Goal: Communication & Community: Connect with others

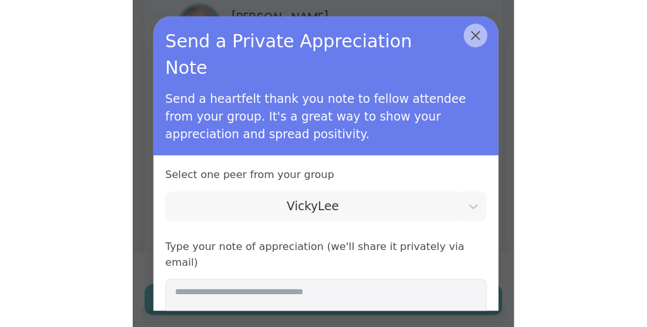
scroll to position [40, 0]
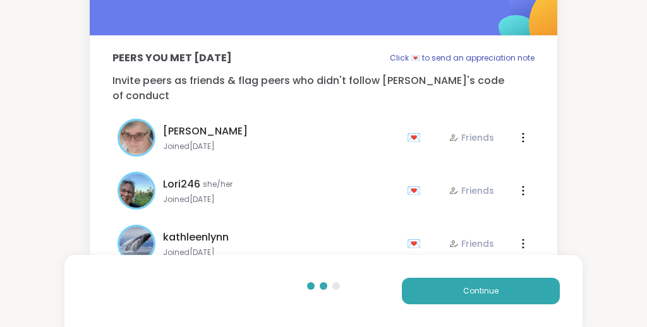
click at [325, 145] on div "Susan Joined Jan 2022 💌 Friends 💌 Friends" at bounding box center [323, 137] width 422 height 53
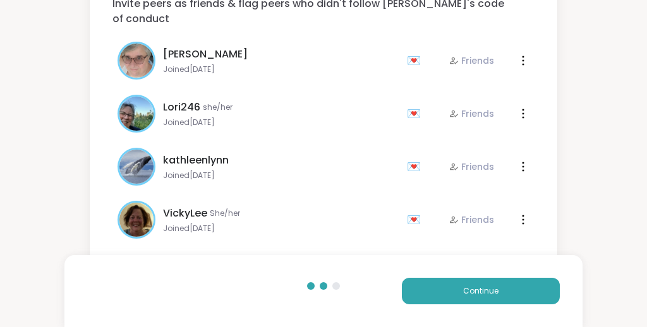
click at [325, 210] on div "💌" at bounding box center [416, 220] width 19 height 20
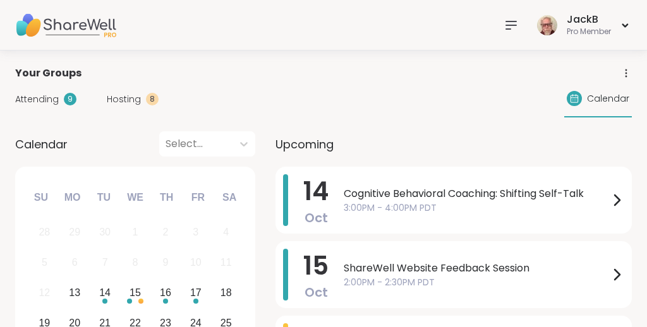
click at [366, 81] on div "Attending 9 Hosting 8 Calendar" at bounding box center [323, 99] width 616 height 37
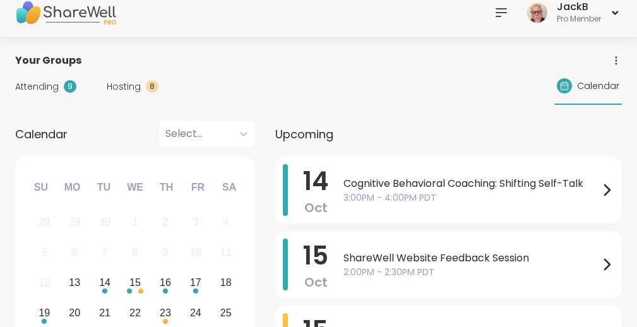
click at [497, 13] on icon at bounding box center [501, 13] width 10 height 8
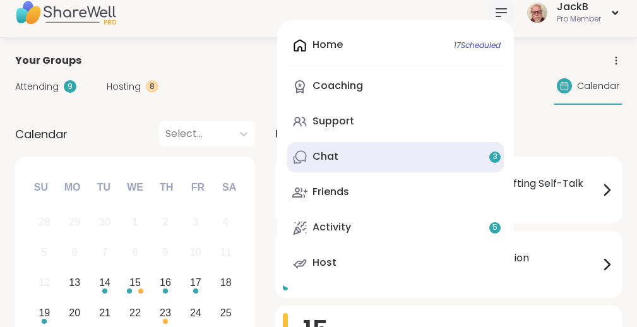
click at [409, 153] on link "Chat 3" at bounding box center [395, 157] width 217 height 30
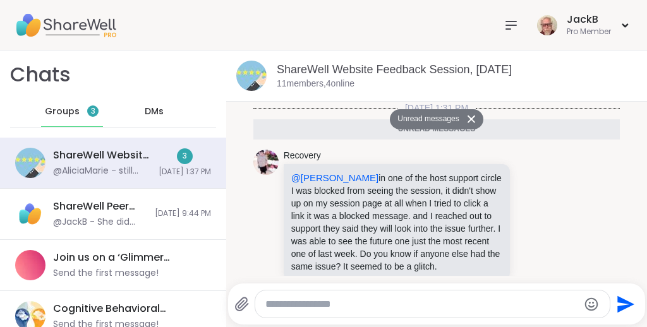
scroll to position [196, 0]
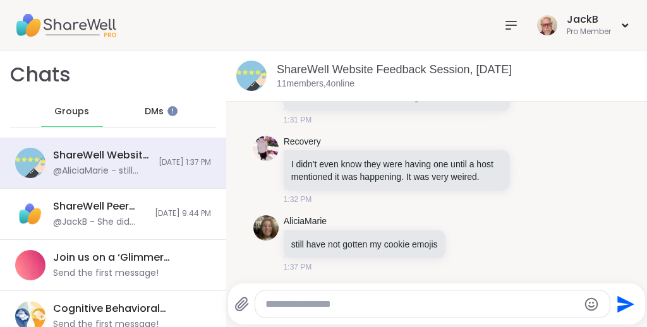
scroll to position [167, 0]
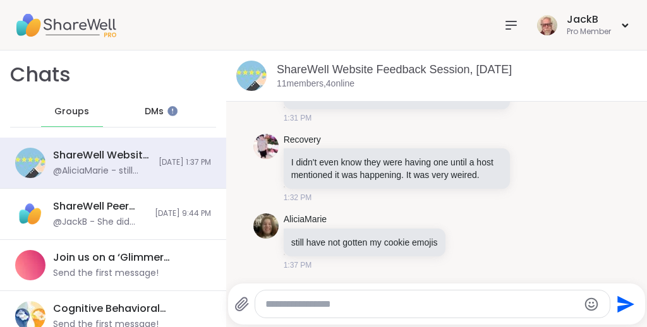
click at [147, 107] on span "DMs" at bounding box center [154, 111] width 19 height 13
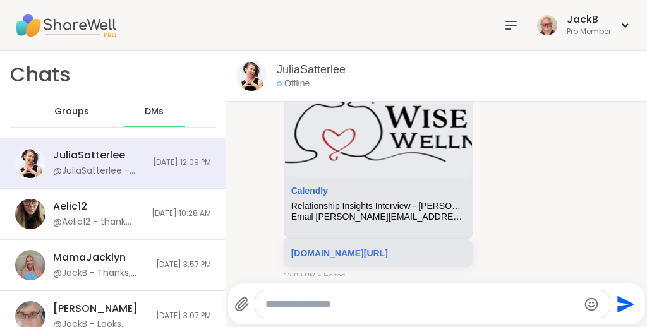
scroll to position [1271, 0]
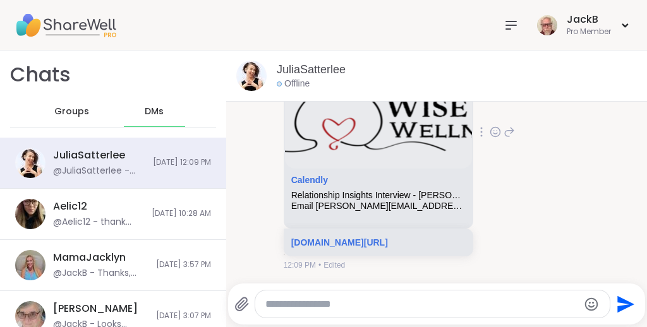
click at [558, 164] on div "JuliaSatterlee Calendly Relationship Insights Interview - Julia Satterlee, Plea…" at bounding box center [436, 133] width 367 height 286
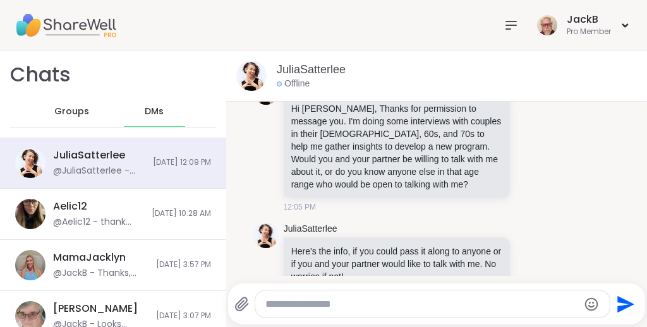
scroll to position [586, 0]
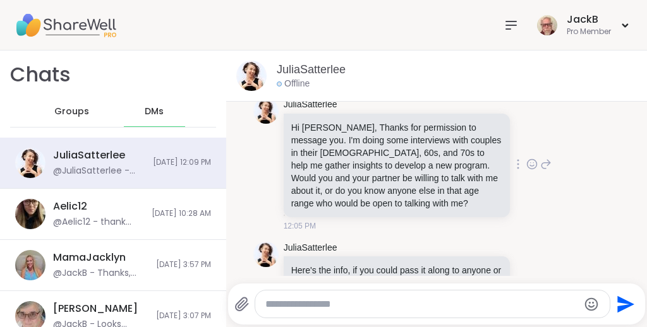
click at [540, 172] on icon at bounding box center [545, 164] width 11 height 15
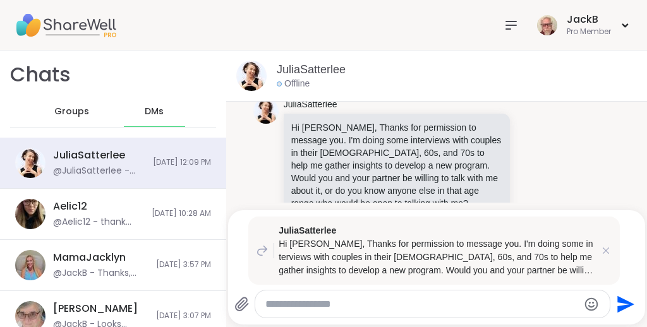
click at [375, 301] on textarea "Type your message" at bounding box center [421, 304] width 313 height 13
click at [508, 304] on textarea "Type your message" at bounding box center [421, 304] width 313 height 13
type textarea "*"
click at [599, 246] on icon at bounding box center [605, 250] width 13 height 13
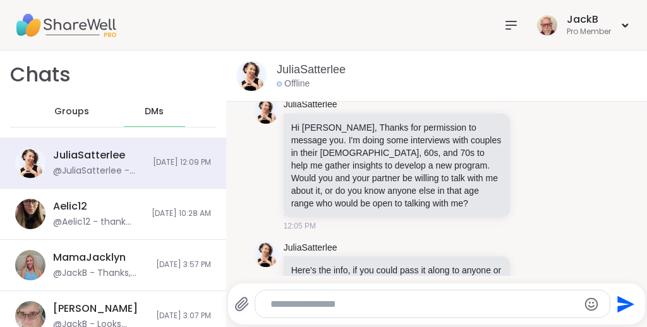
click at [441, 303] on textarea "Type your message" at bounding box center [421, 304] width 303 height 13
click at [540, 167] on icon at bounding box center [545, 164] width 11 height 15
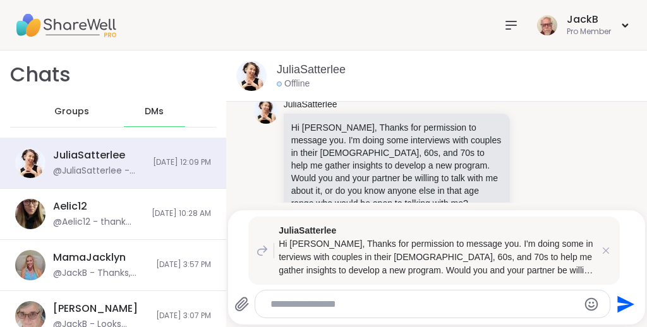
click at [415, 303] on textarea "Type your message" at bounding box center [421, 304] width 303 height 13
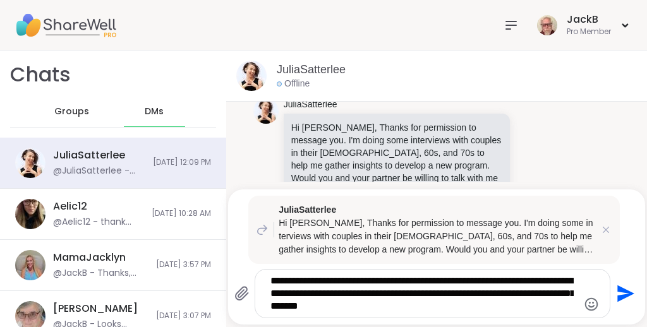
type textarea "**********"
click at [618, 292] on icon "Send" at bounding box center [625, 293] width 17 height 17
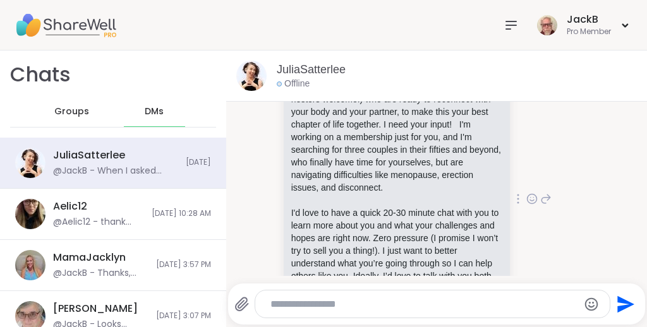
scroll to position [875, 0]
click at [512, 207] on div at bounding box center [517, 199] width 11 height 15
click at [496, 224] on icon at bounding box center [502, 218] width 13 height 13
click at [540, 207] on icon at bounding box center [545, 199] width 11 height 15
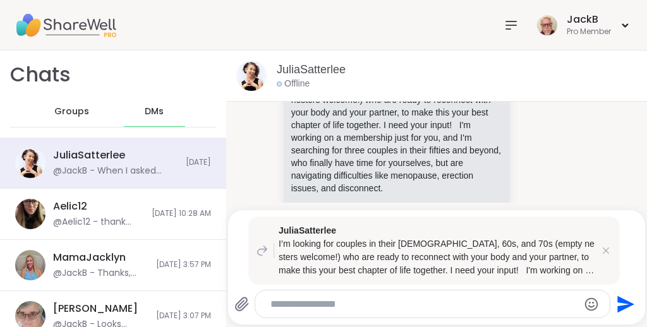
click at [469, 306] on textarea "Type your message" at bounding box center [421, 304] width 303 height 13
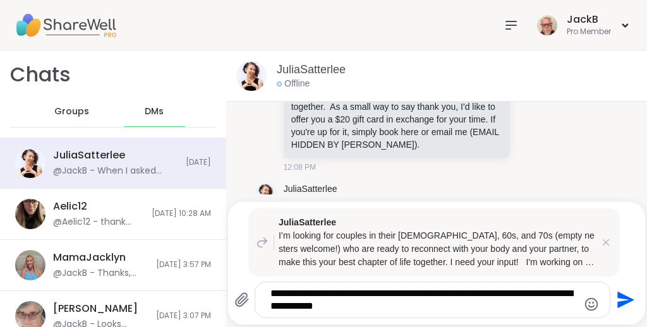
scroll to position [1055, 0]
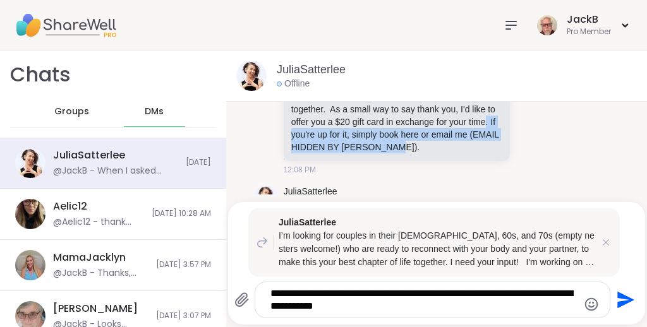
drag, startPoint x: 480, startPoint y: 172, endPoint x: 328, endPoint y: 160, distance: 152.6
click at [328, 153] on p "I'd love to have a quick 20-30 minute chat with you to learn more about you and…" at bounding box center [396, 90] width 211 height 126
copy p ". If you're up for it, simply book here or email me (EMAIL HIDDEN BY SHAREWELL)."
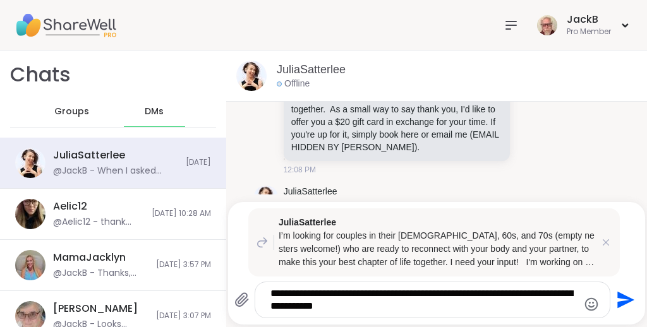
click at [411, 309] on textarea "**********" at bounding box center [421, 299] width 303 height 25
paste textarea "Type your message"
click at [380, 306] on textarea "**********" at bounding box center [421, 299] width 303 height 25
type textarea "**********"
click at [617, 295] on icon "Send" at bounding box center [624, 300] width 20 height 20
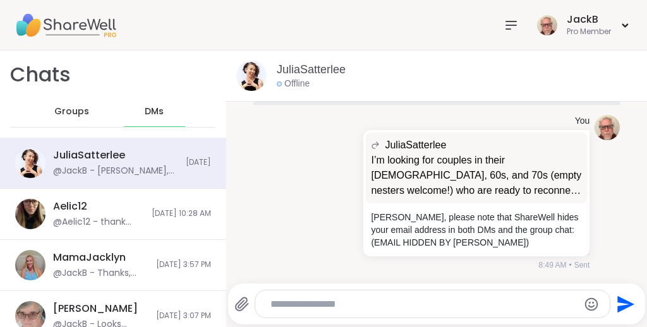
scroll to position [1628, 0]
click at [76, 112] on span "Groups" at bounding box center [71, 111] width 35 height 13
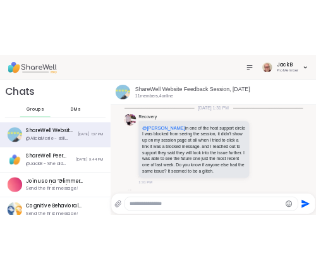
scroll to position [167, 0]
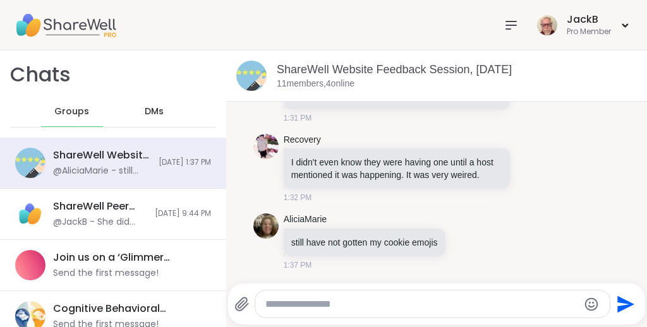
click at [506, 25] on icon at bounding box center [511, 25] width 10 height 8
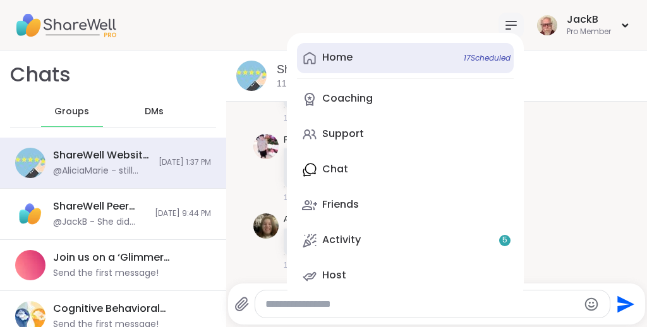
click at [329, 60] on div "Home 17 Scheduled" at bounding box center [337, 58] width 30 height 14
